Goal: Task Accomplishment & Management: Manage account settings

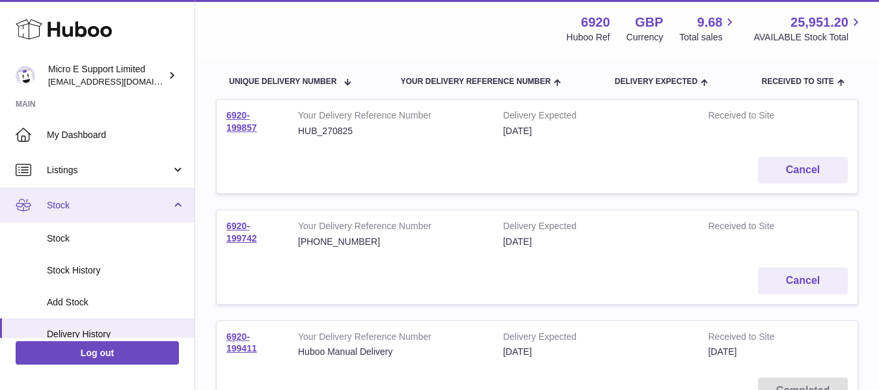
click at [170, 210] on link "Stock" at bounding box center [97, 204] width 195 height 35
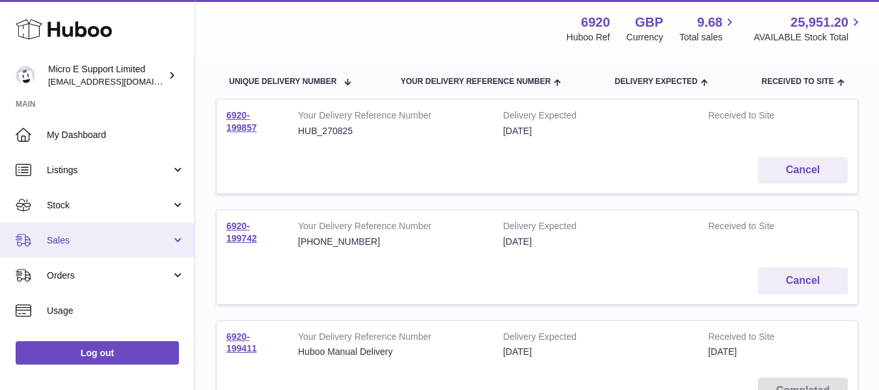
click at [147, 236] on span "Sales" at bounding box center [109, 240] width 124 height 12
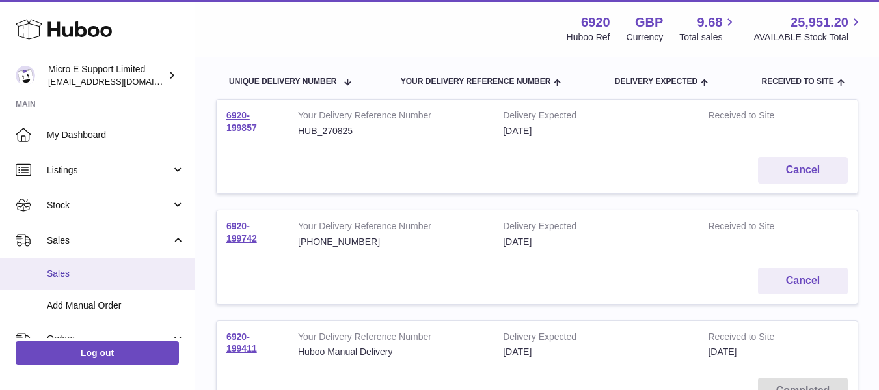
click at [79, 268] on span "Sales" at bounding box center [116, 274] width 138 height 12
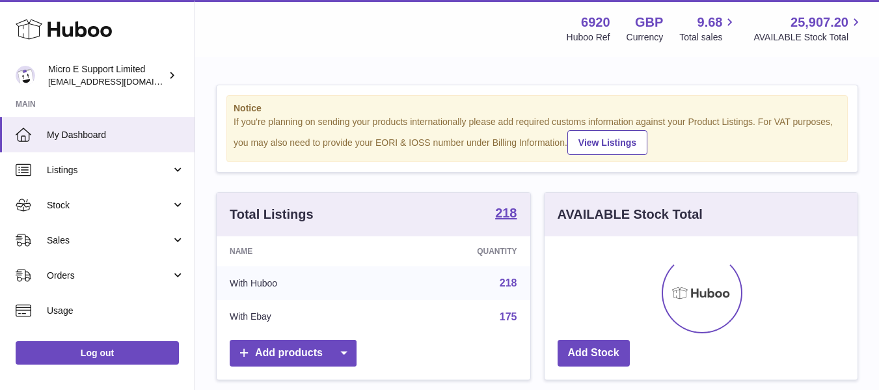
scroll to position [650651, 650540]
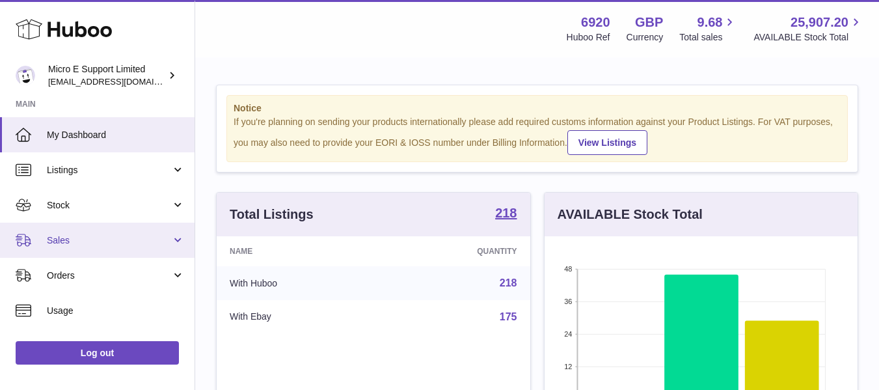
click at [136, 245] on span "Sales" at bounding box center [109, 240] width 124 height 12
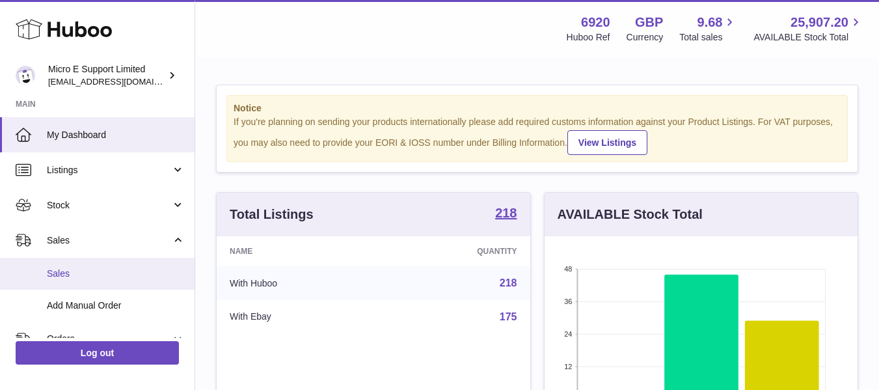
click at [70, 271] on span "Sales" at bounding box center [116, 274] width 138 height 12
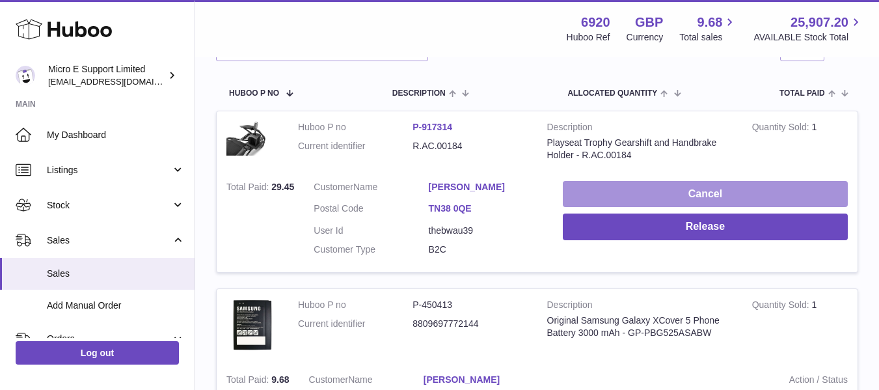
scroll to position [195, 0]
click at [660, 192] on button "Cancel" at bounding box center [705, 195] width 285 height 27
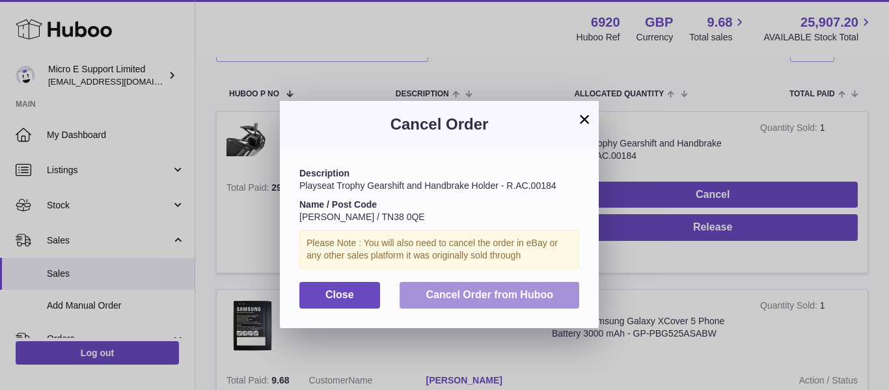
click at [484, 296] on span "Cancel Order from Huboo" at bounding box center [490, 294] width 128 height 11
